Goal: Use online tool/utility: Utilize a website feature to perform a specific function

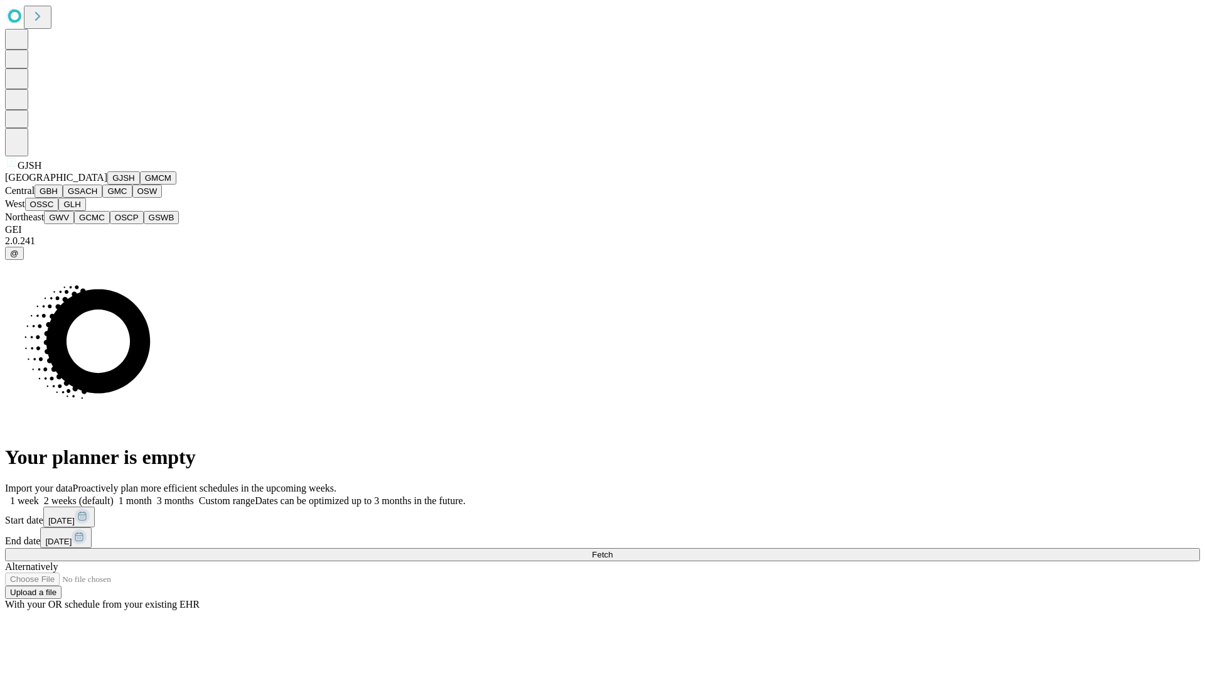
click at [107, 185] on button "GJSH" at bounding box center [123, 177] width 33 height 13
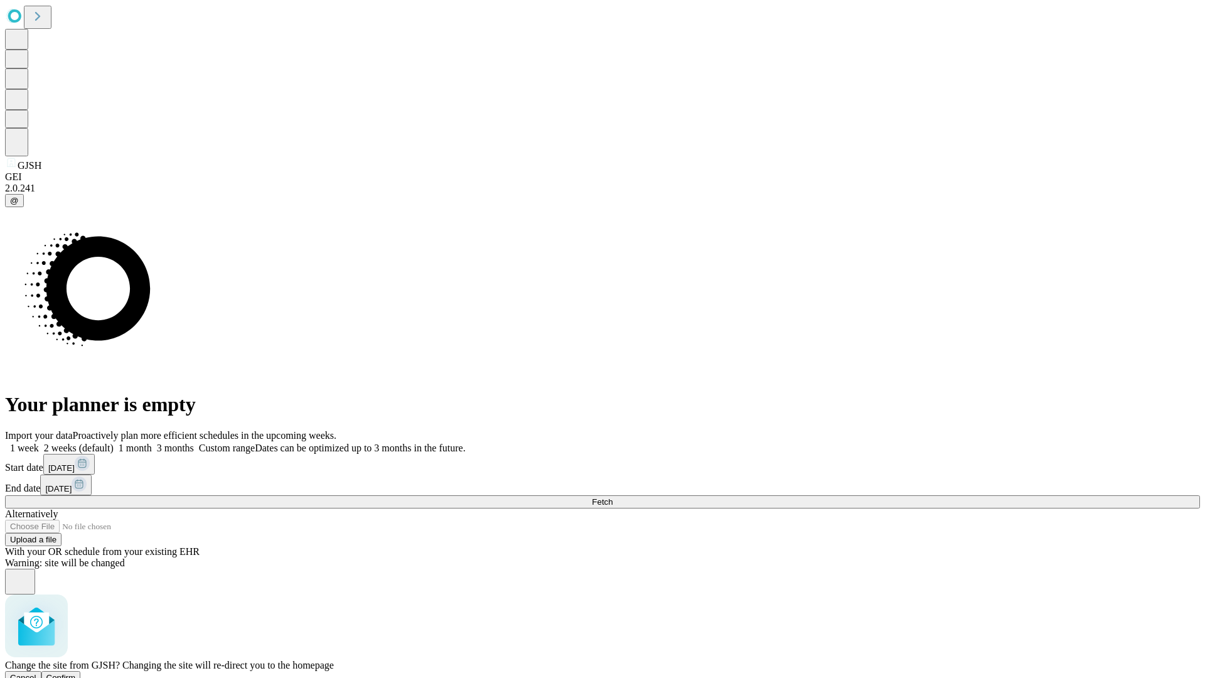
click at [76, 673] on span "Confirm" at bounding box center [61, 677] width 30 height 9
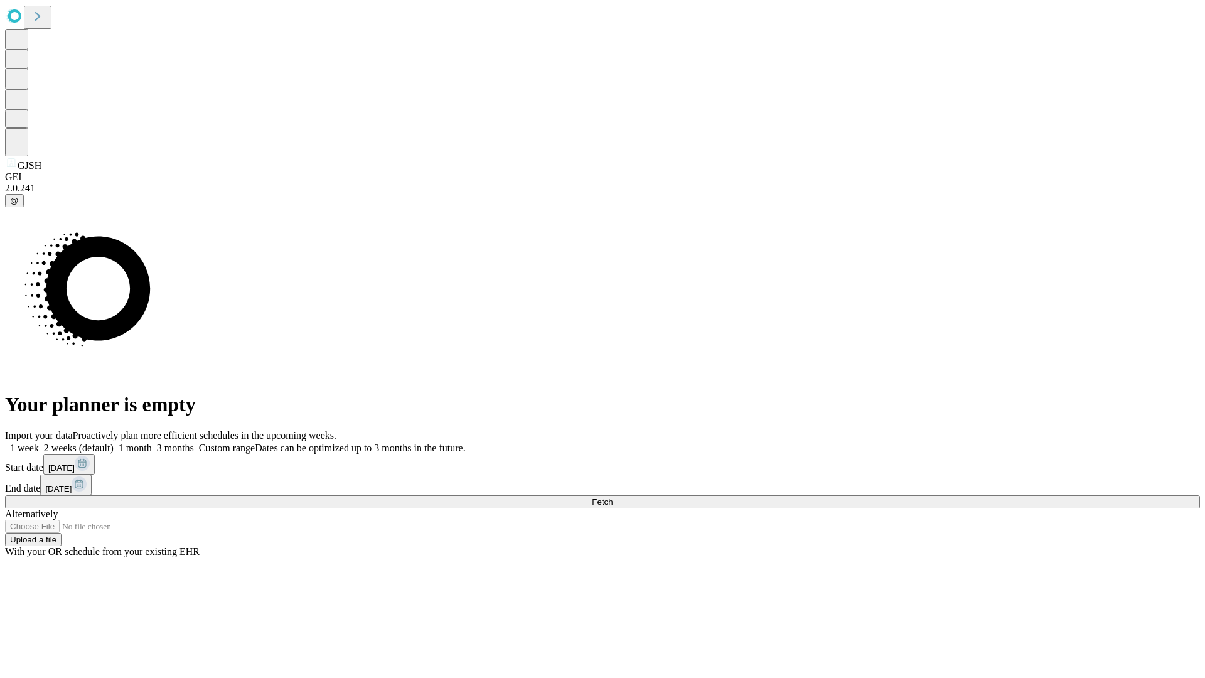
click at [114, 443] on label "2 weeks (default)" at bounding box center [76, 448] width 75 height 11
click at [613, 497] on span "Fetch" at bounding box center [602, 501] width 21 height 9
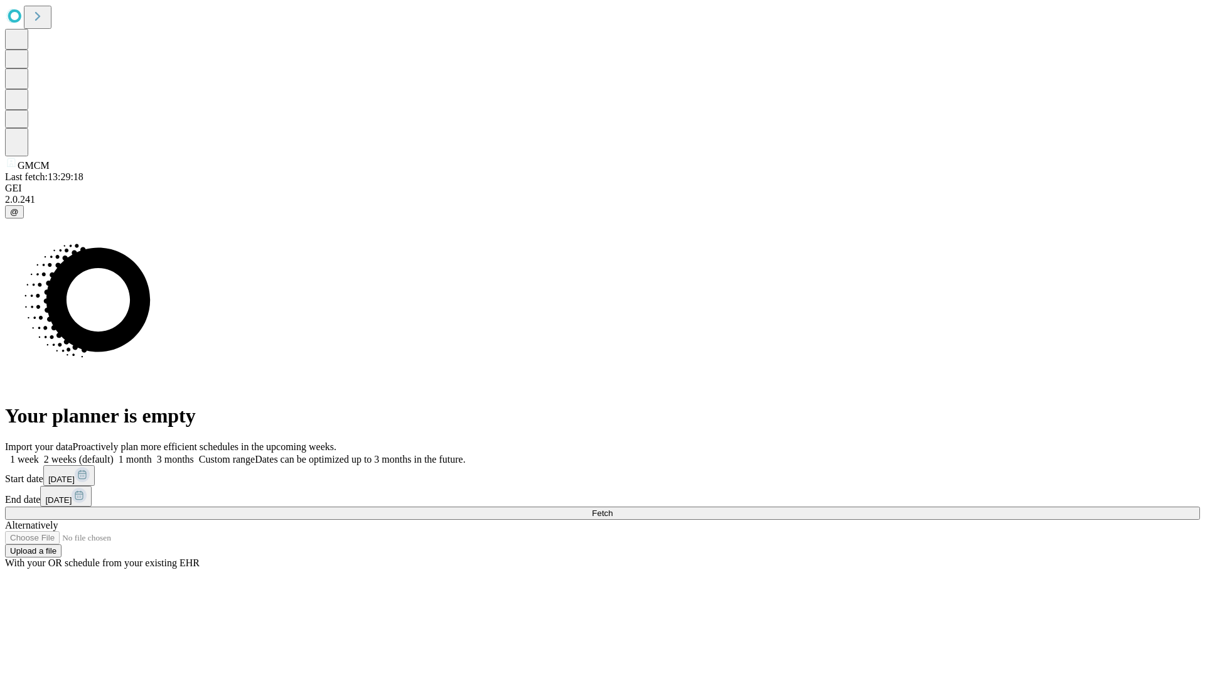
click at [114, 454] on label "2 weeks (default)" at bounding box center [76, 459] width 75 height 11
click at [613, 509] on span "Fetch" at bounding box center [602, 513] width 21 height 9
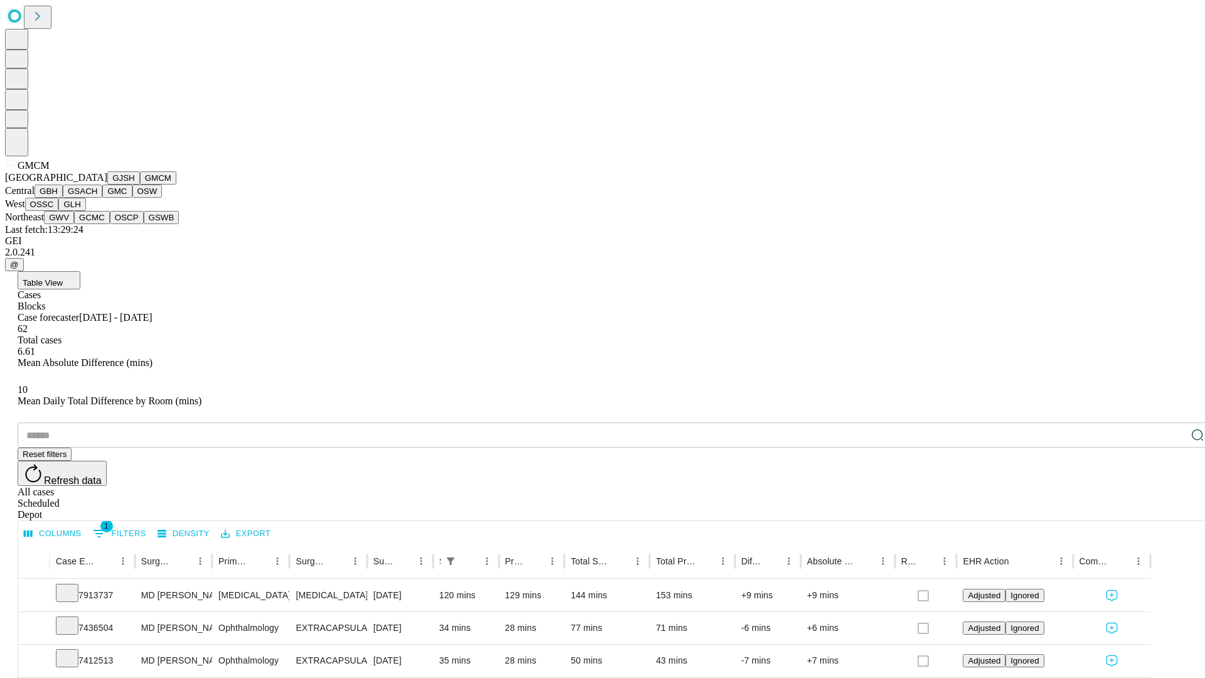
click at [63, 198] on button "GBH" at bounding box center [49, 191] width 28 height 13
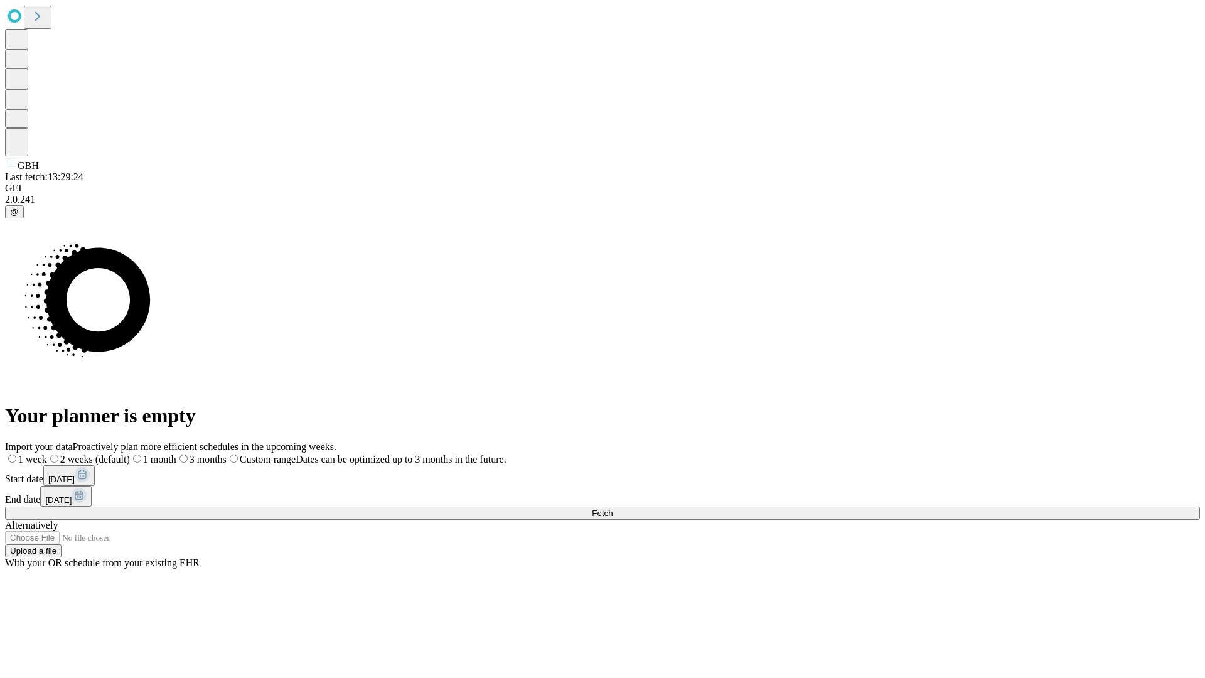
click at [613, 509] on span "Fetch" at bounding box center [602, 513] width 21 height 9
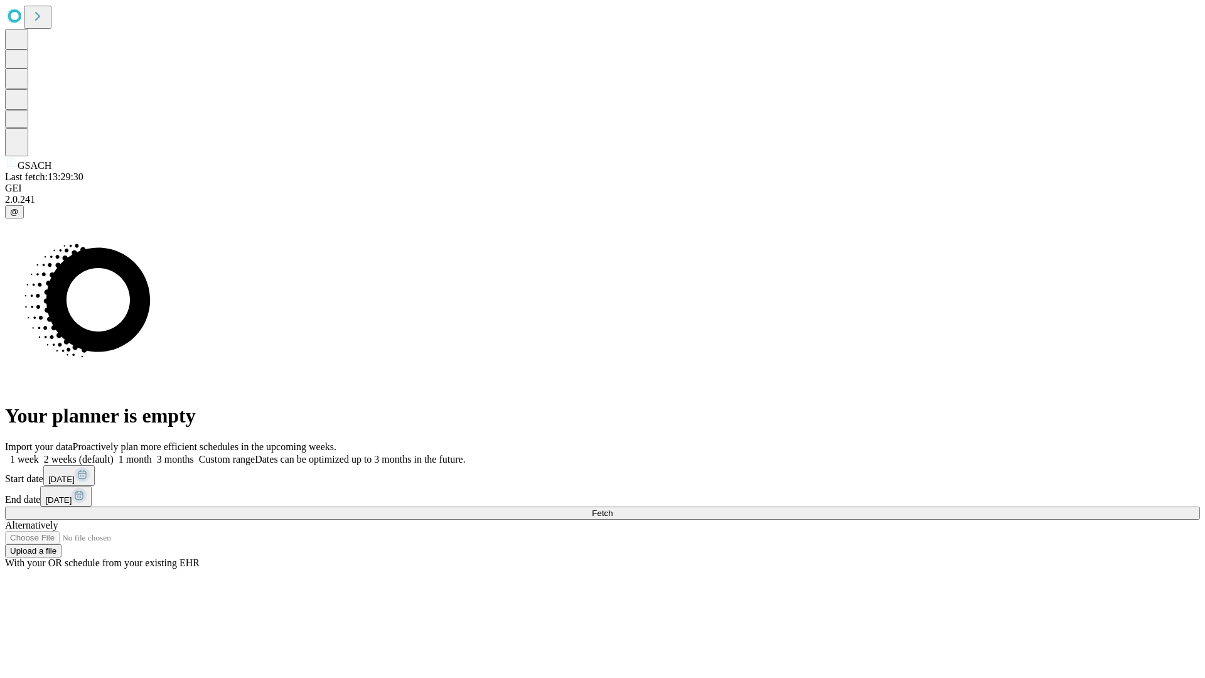
click at [114, 454] on label "2 weeks (default)" at bounding box center [76, 459] width 75 height 11
click at [613, 509] on span "Fetch" at bounding box center [602, 513] width 21 height 9
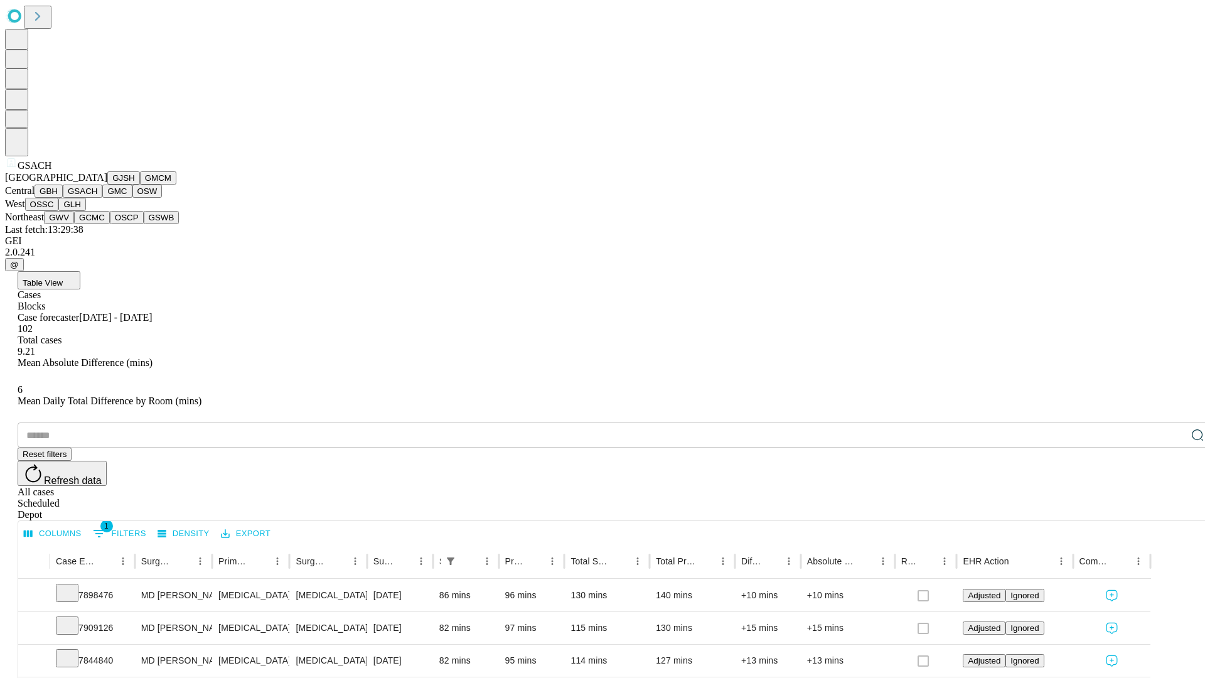
click at [102, 198] on button "GMC" at bounding box center [117, 191] width 30 height 13
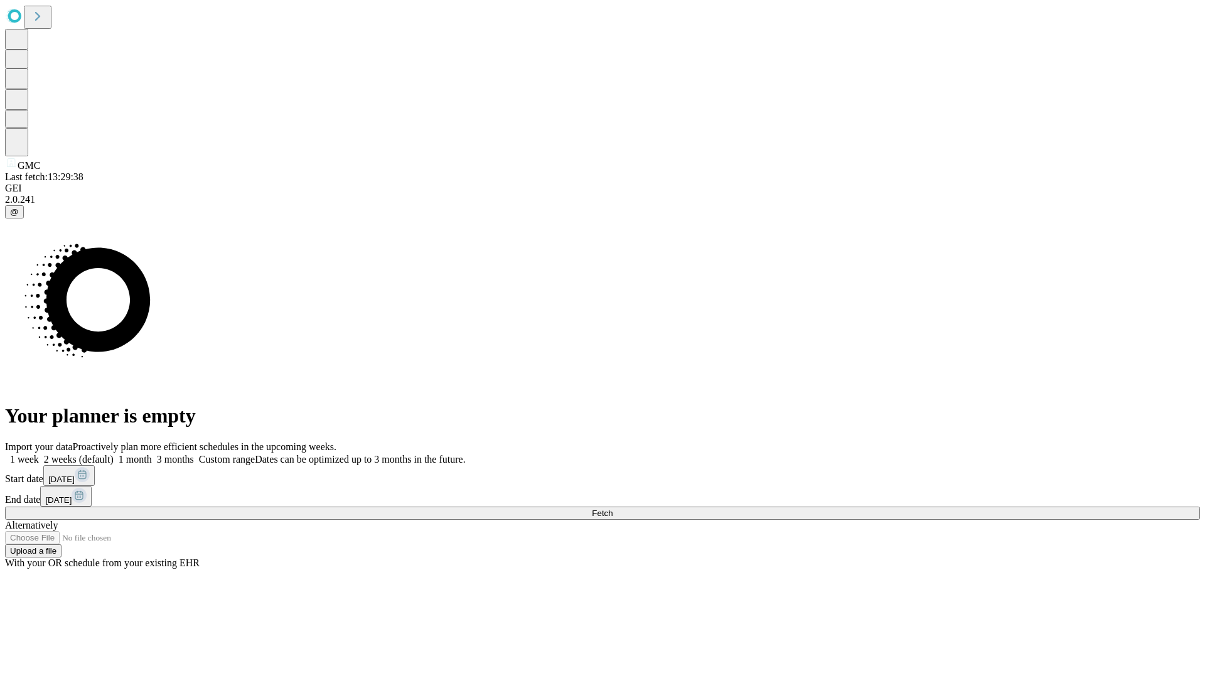
click at [114, 454] on label "2 weeks (default)" at bounding box center [76, 459] width 75 height 11
click at [613, 509] on span "Fetch" at bounding box center [602, 513] width 21 height 9
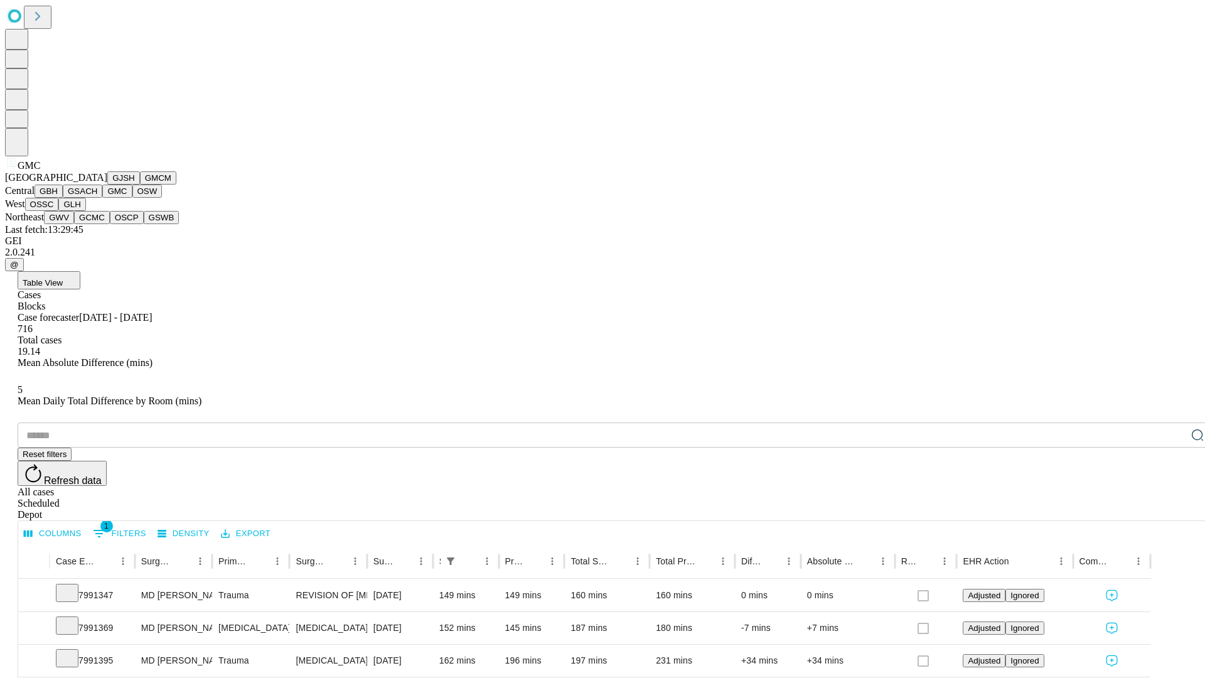
click at [132, 198] on button "OSW" at bounding box center [147, 191] width 30 height 13
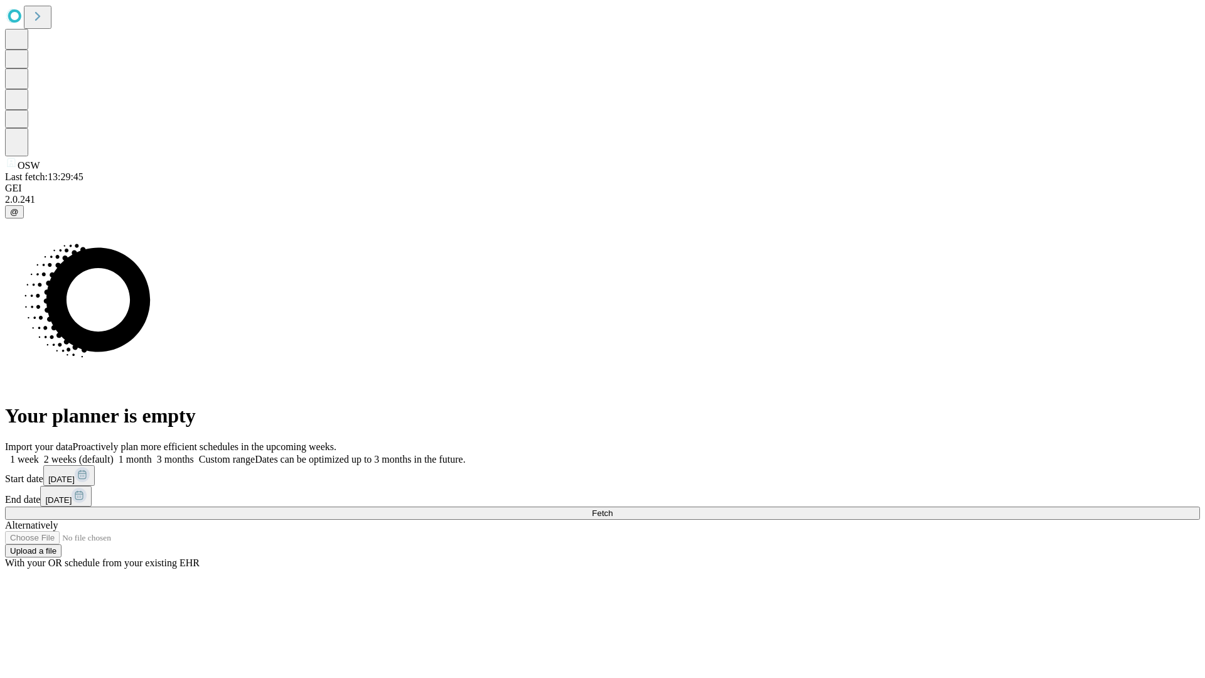
click at [114, 454] on label "2 weeks (default)" at bounding box center [76, 459] width 75 height 11
click at [613, 509] on span "Fetch" at bounding box center [602, 513] width 21 height 9
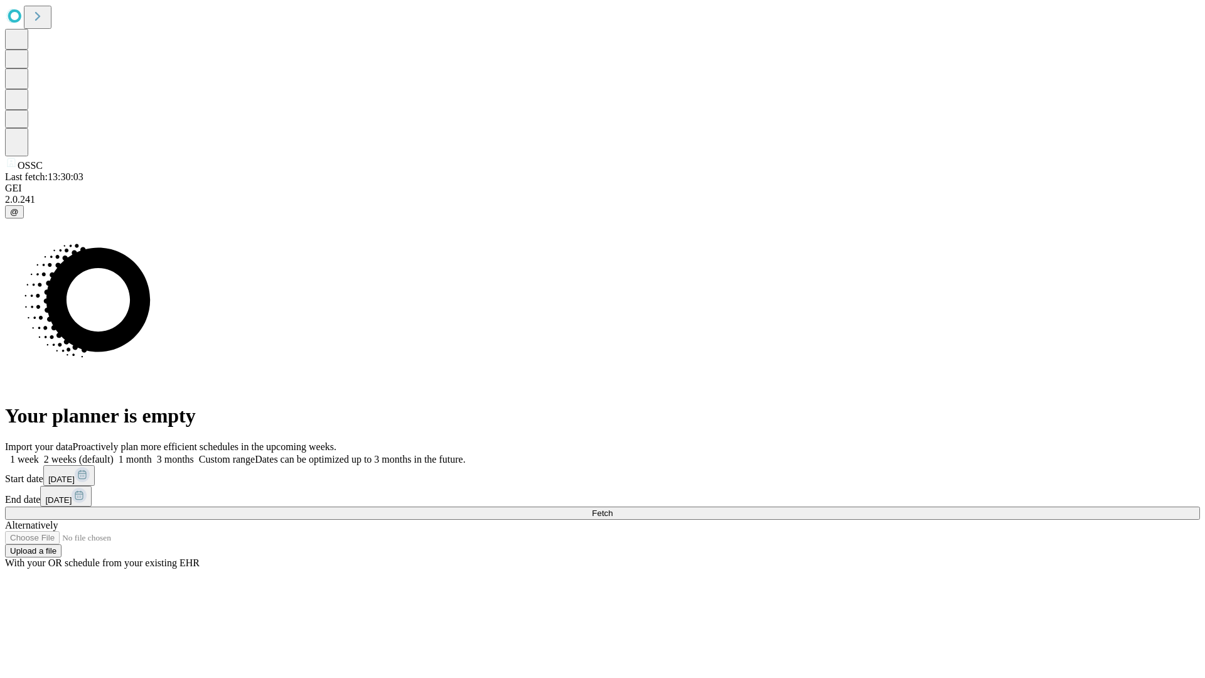
click at [114, 454] on label "2 weeks (default)" at bounding box center [76, 459] width 75 height 11
click at [613, 509] on span "Fetch" at bounding box center [602, 513] width 21 height 9
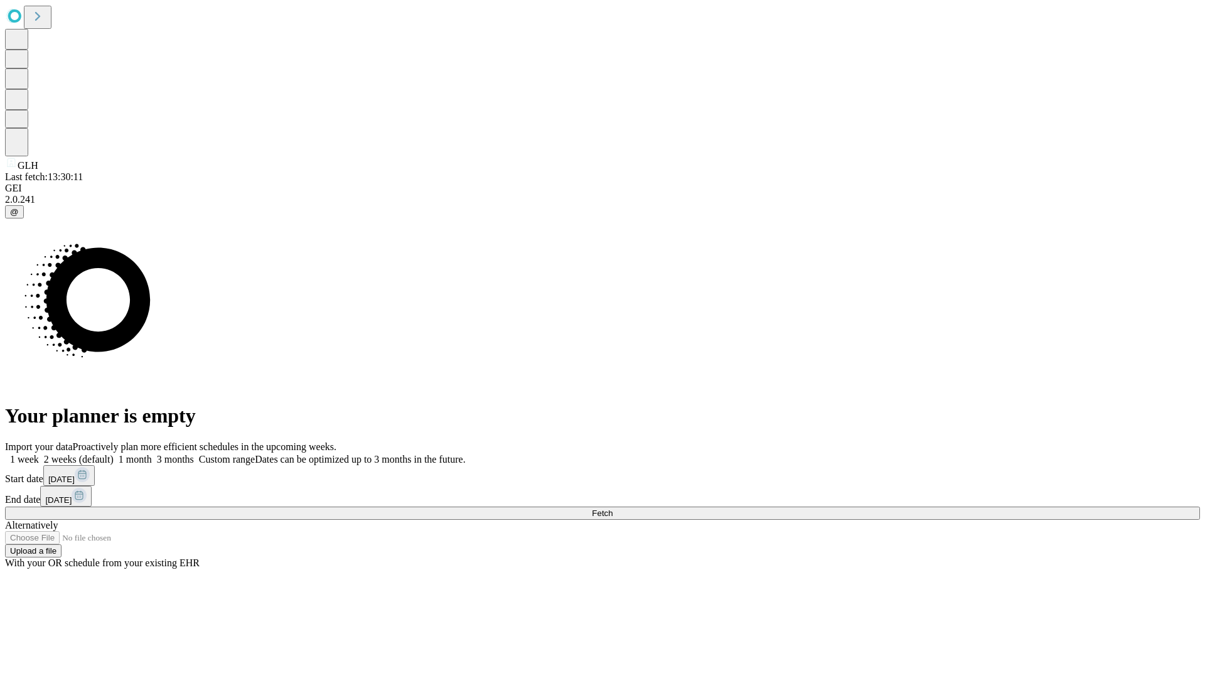
click at [114, 454] on label "2 weeks (default)" at bounding box center [76, 459] width 75 height 11
click at [613, 509] on span "Fetch" at bounding box center [602, 513] width 21 height 9
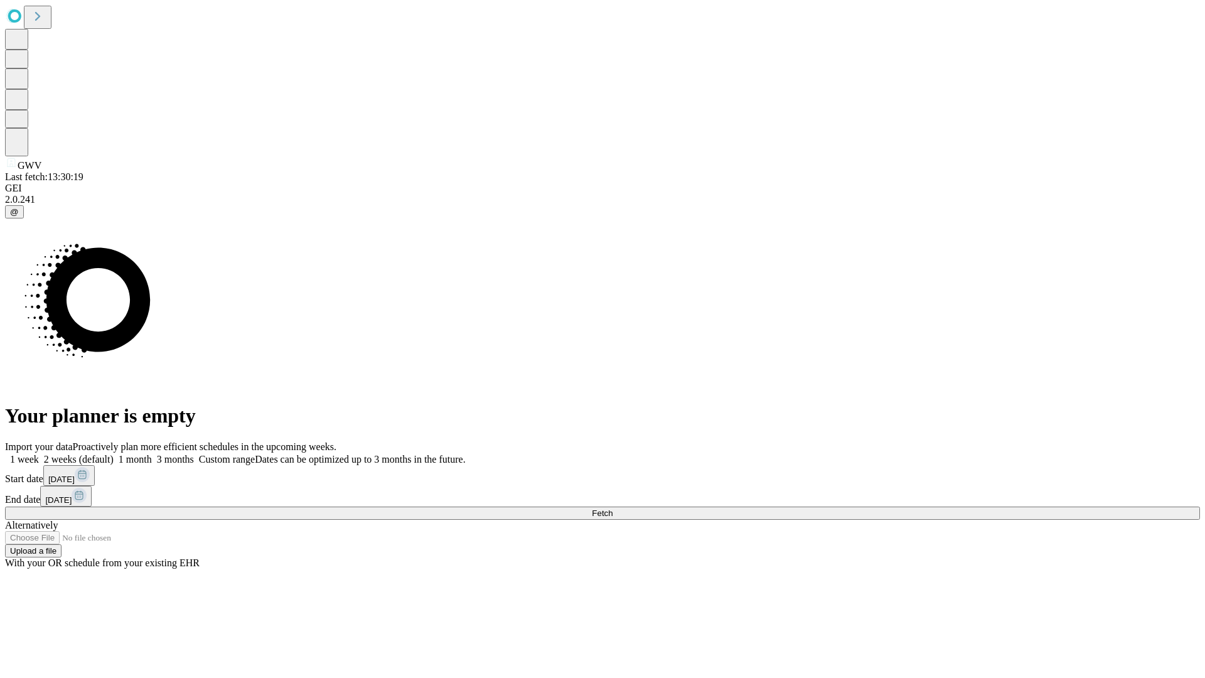
click at [114, 454] on label "2 weeks (default)" at bounding box center [76, 459] width 75 height 11
click at [613, 509] on span "Fetch" at bounding box center [602, 513] width 21 height 9
